Goal: Task Accomplishment & Management: Manage account settings

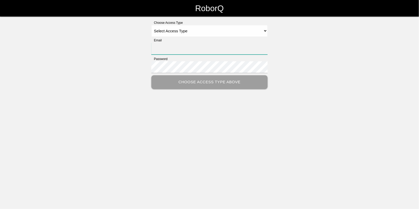
type input "[EMAIL_ADDRESS][DOMAIN_NAME]"
click at [182, 29] on select "Select Access Type Admin Customer Supervisor Worker" at bounding box center [209, 31] width 116 height 12
select select "Admin"
click at [151, 25] on select "Select Access Type Admin Customer Supervisor Worker" at bounding box center [209, 31] width 116 height 12
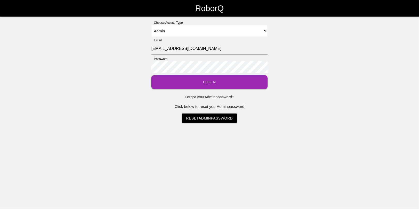
click at [209, 82] on button "Login" at bounding box center [209, 82] width 116 height 14
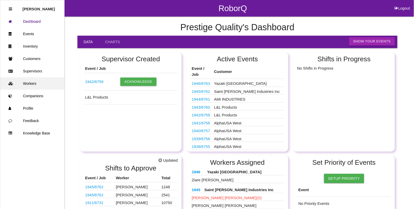
click at [34, 83] on link "Workers" at bounding box center [32, 83] width 64 height 12
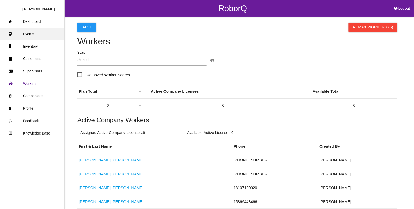
click at [34, 35] on link "Events" at bounding box center [32, 34] width 64 height 12
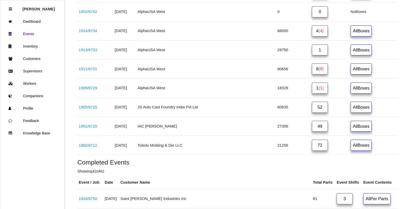
scroll to position [452, 0]
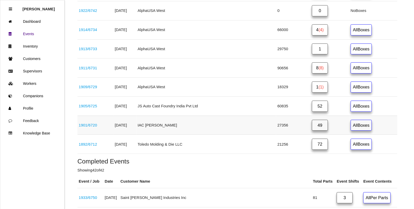
click at [315, 131] on link "49" at bounding box center [320, 124] width 16 height 11
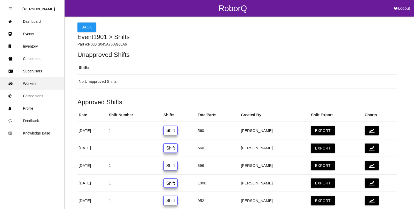
click at [31, 82] on link "Workers" at bounding box center [32, 83] width 64 height 12
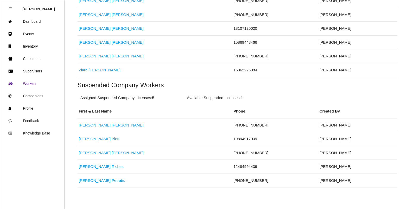
scroll to position [164, 0]
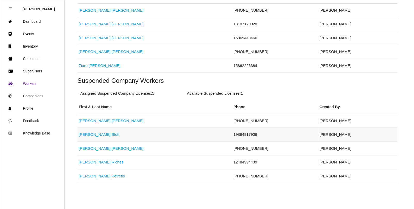
click at [81, 135] on link "[PERSON_NAME]" at bounding box center [99, 134] width 41 height 4
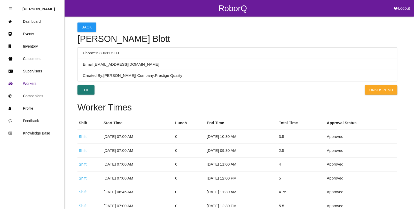
click at [82, 88] on link "Edit" at bounding box center [85, 89] width 17 height 9
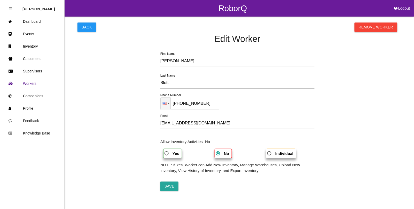
click at [371, 27] on link "Remove Worker" at bounding box center [375, 26] width 43 height 9
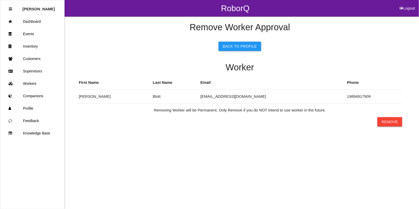
click at [392, 120] on button "Remove" at bounding box center [389, 121] width 25 height 9
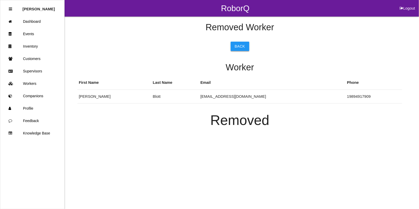
click at [241, 47] on link "Back" at bounding box center [239, 46] width 19 height 9
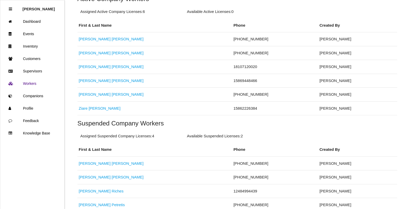
scroll to position [129, 0]
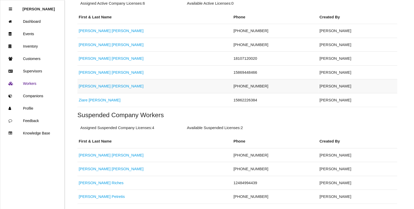
click at [93, 87] on link "[PERSON_NAME]" at bounding box center [111, 86] width 65 height 4
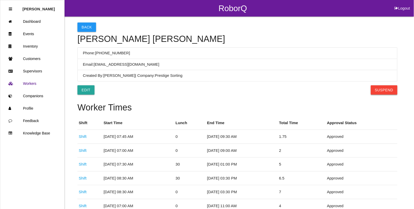
click at [379, 89] on button "Suspend" at bounding box center [384, 89] width 27 height 9
click at [33, 83] on link "Workers" at bounding box center [32, 83] width 64 height 12
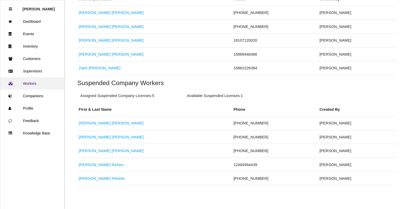
scroll to position [150, 0]
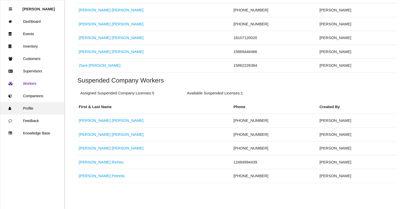
click at [34, 107] on link "Profile" at bounding box center [32, 108] width 64 height 12
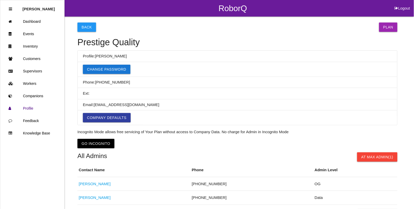
click at [385, 21] on div "Back Plan Prestige Quality Profile: [PERSON_NAME] Change Password Phone: [PHONE…" at bounding box center [237, 133] width 320 height 232
click at [379, 33] on div "Back Plan Prestige Quality Profile: [PERSON_NAME] Change Password Phone: [PHONE…" at bounding box center [237, 133] width 320 height 232
click at [384, 30] on link "Plan" at bounding box center [388, 26] width 18 height 9
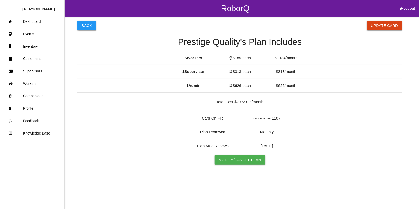
click at [249, 162] on link "Modify/Cancel Plan" at bounding box center [239, 159] width 51 height 9
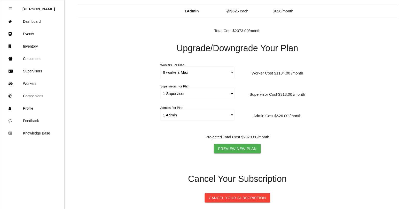
scroll to position [95, 0]
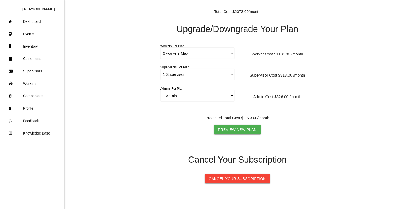
click at [234, 46] on div "Upgrade/Downgrade Your Plan 5 workers Max 6 workers Max 7 workers Max 8 workers…" at bounding box center [237, 81] width 320 height 114
click at [228, 52] on select "5 workers Max 6 workers Max 7 workers Max 8 workers Max 9 workers Max 10 worker…" at bounding box center [197, 53] width 74 height 12
select select "5"
click at [160, 47] on select "5 workers Max 6 workers Max 7 workers Max 8 workers Max 9 workers Max 10 worker…" at bounding box center [197, 53] width 74 height 12
click at [235, 130] on link "Preview New Plan" at bounding box center [237, 129] width 47 height 9
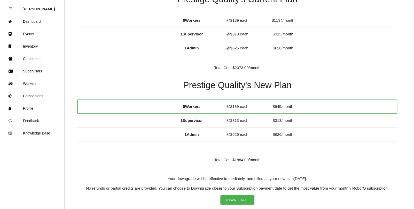
scroll to position [61, 0]
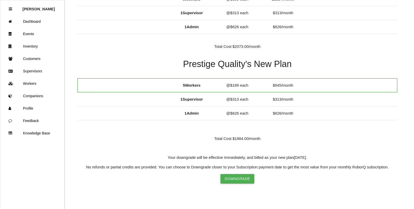
click at [236, 179] on button "Downgrade" at bounding box center [237, 178] width 34 height 9
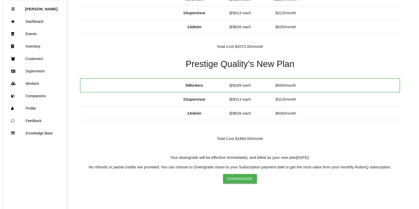
scroll to position [0, 0]
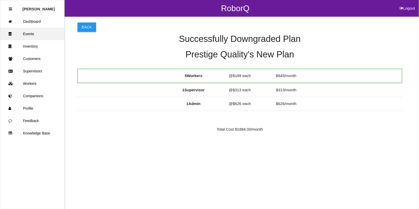
click at [29, 34] on link "Events" at bounding box center [32, 34] width 64 height 12
